Goal: Transaction & Acquisition: Obtain resource

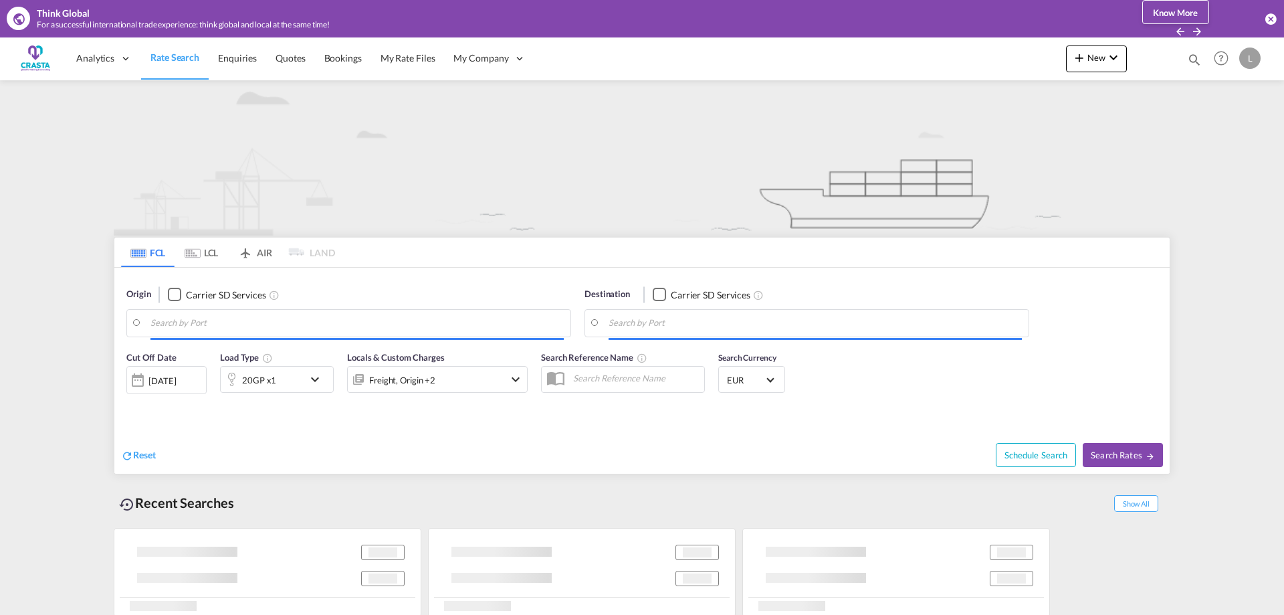
type input "[GEOGRAPHIC_DATA] ([GEOGRAPHIC_DATA]), [GEOGRAPHIC_DATA]"
type input "Puerto [PERSON_NAME], GTPBR"
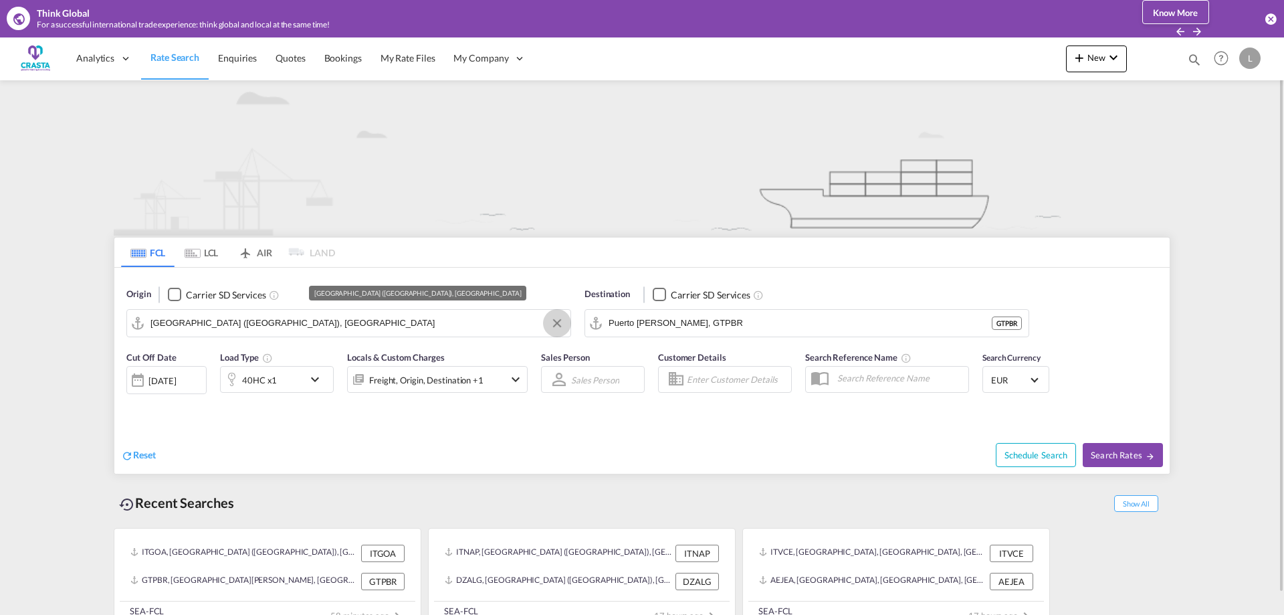
click at [557, 324] on md-icon "Clear Input" at bounding box center [557, 323] width 15 height 15
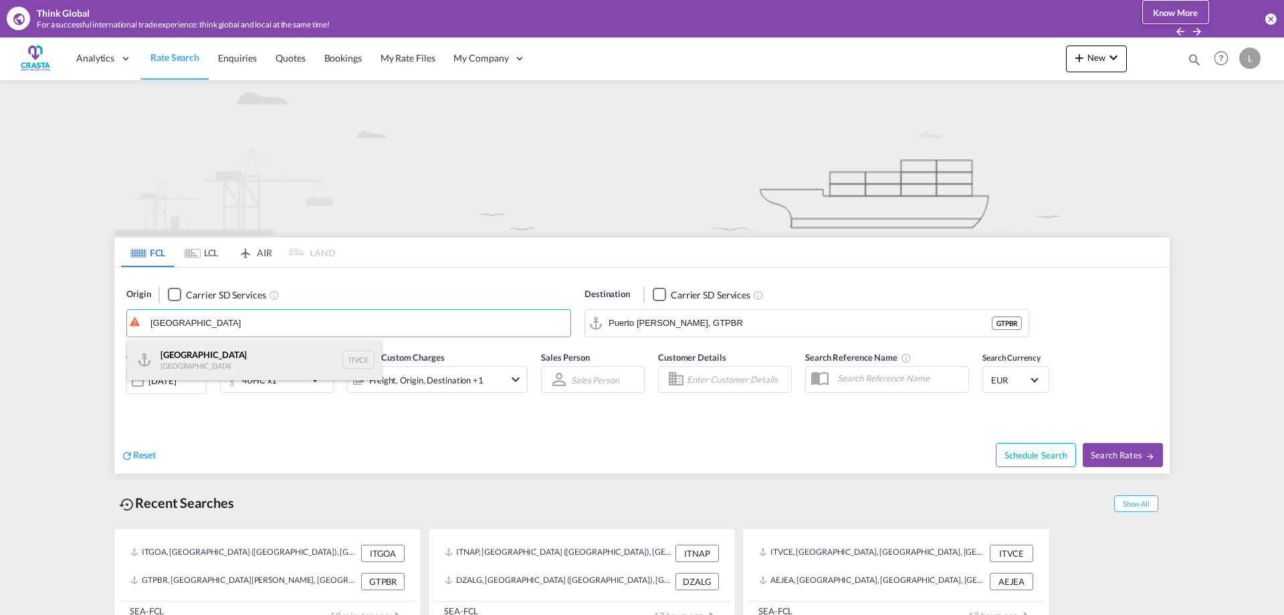
click at [185, 359] on div "Venezia [GEOGRAPHIC_DATA] ITVCE" at bounding box center [254, 360] width 254 height 40
type input "[GEOGRAPHIC_DATA], ITVCE"
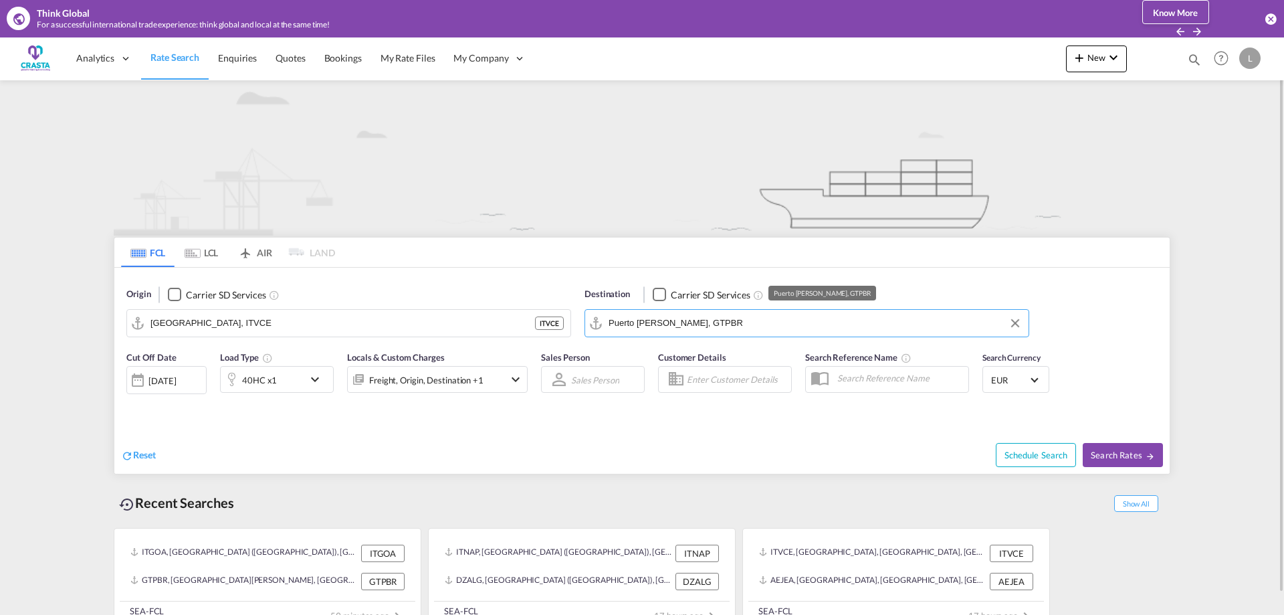
drag, startPoint x: 708, startPoint y: 327, endPoint x: 742, endPoint y: 322, distance: 35.2
click at [709, 327] on input "Puerto [PERSON_NAME], GTPBR" at bounding box center [815, 323] width 413 height 20
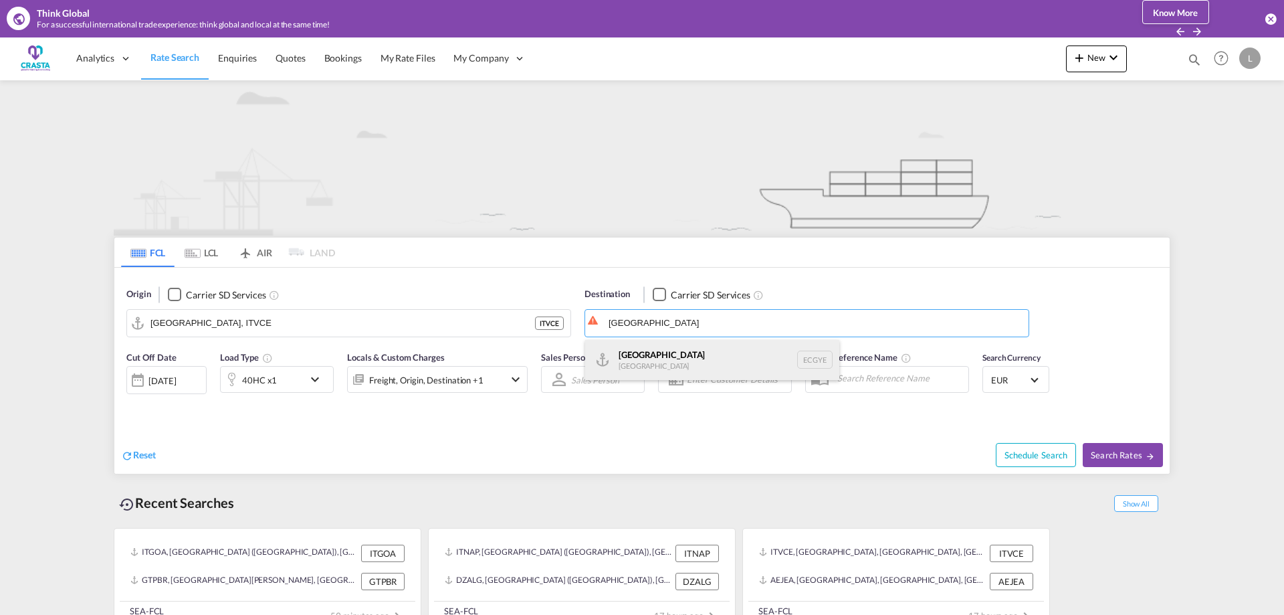
click at [655, 350] on div "Guayaquil [GEOGRAPHIC_DATA] [GEOGRAPHIC_DATA]" at bounding box center [712, 360] width 254 height 40
type input "[GEOGRAPHIC_DATA], ECGYE"
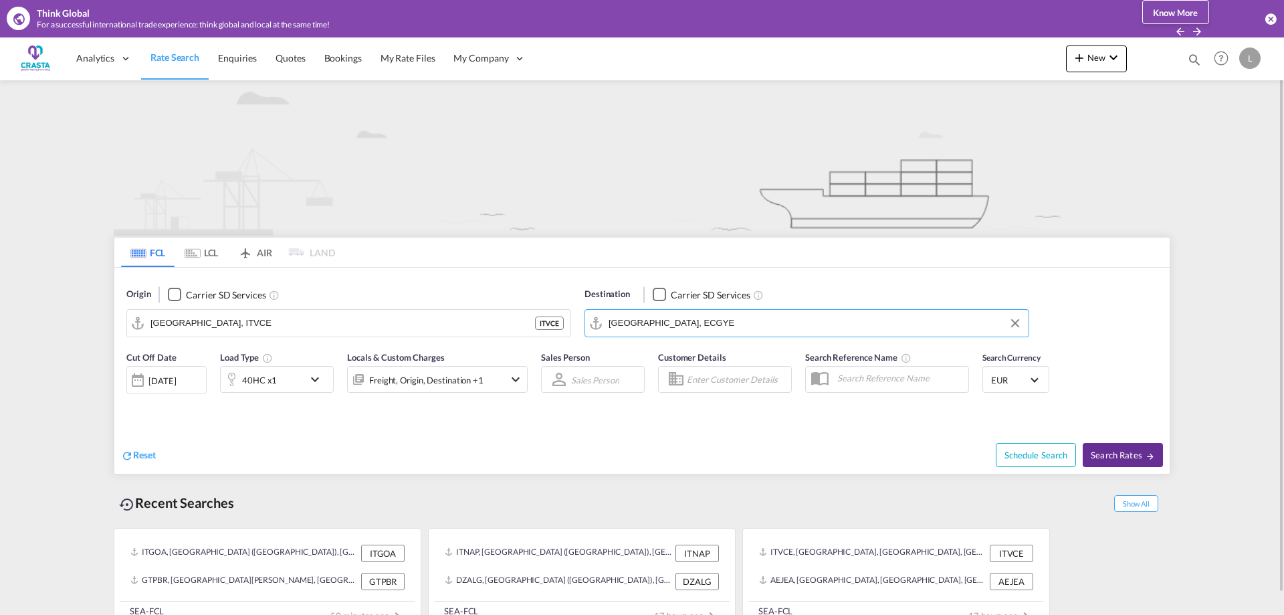
click at [1106, 460] on span "Search Rates" at bounding box center [1123, 454] width 64 height 11
type input "ITVCE to ECGYE / [DATE]"
